Goal: Transaction & Acquisition: Purchase product/service

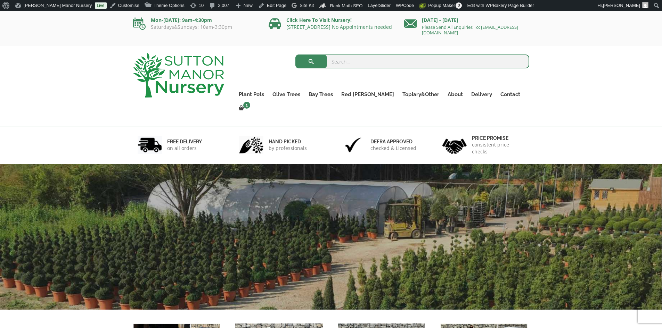
click at [364, 49] on div "Search for: Plant Pots Resin Bonded Pots The Milan Pots The Capri Pots The Brun…" at bounding box center [381, 86] width 305 height 80
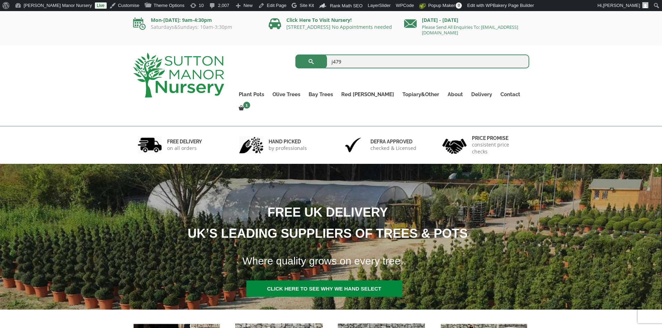
type input "j479"
click at [295, 55] on button "submit" at bounding box center [311, 62] width 32 height 14
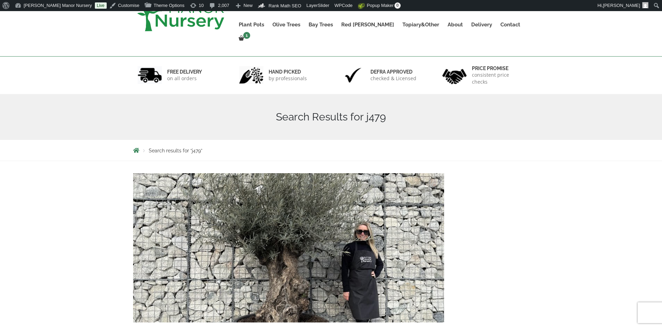
scroll to position [139, 0]
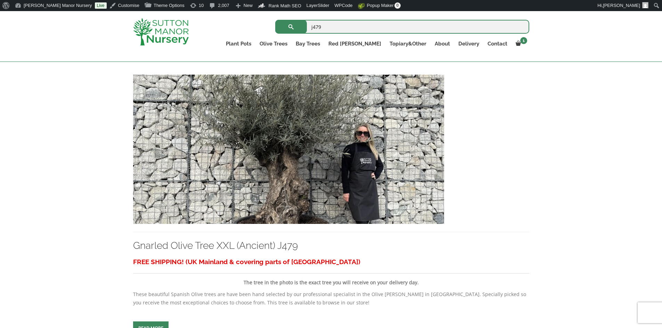
click at [347, 198] on img at bounding box center [288, 149] width 311 height 149
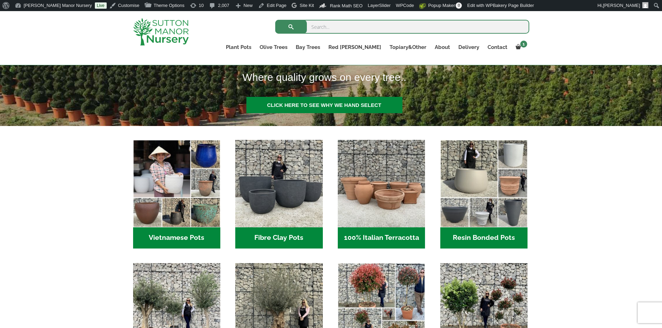
scroll to position [243, 0]
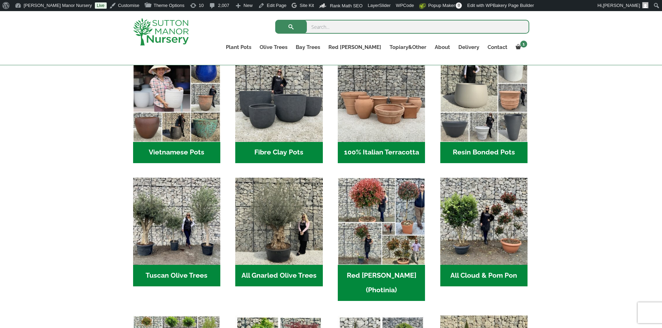
click at [374, 151] on h2 "100% Italian Terracotta (26)" at bounding box center [381, 153] width 87 height 22
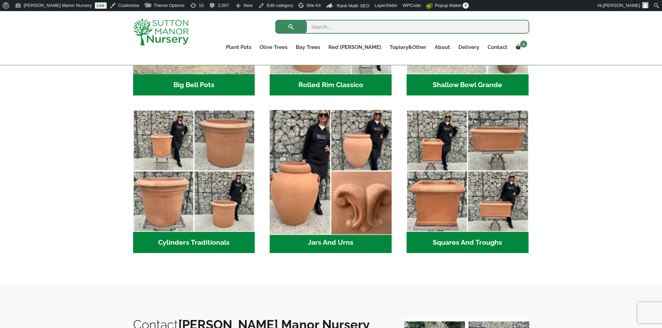
scroll to position [347, 0]
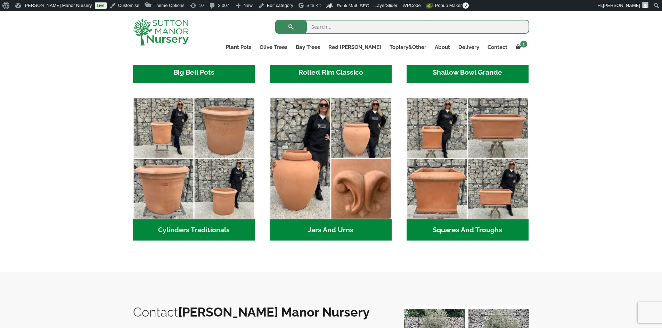
click at [323, 231] on h2 "Jars And Urns (3)" at bounding box center [331, 231] width 122 height 22
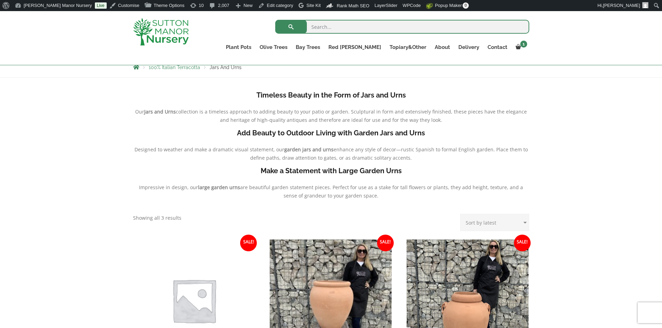
scroll to position [139, 0]
